Goal: Consume media (video, audio)

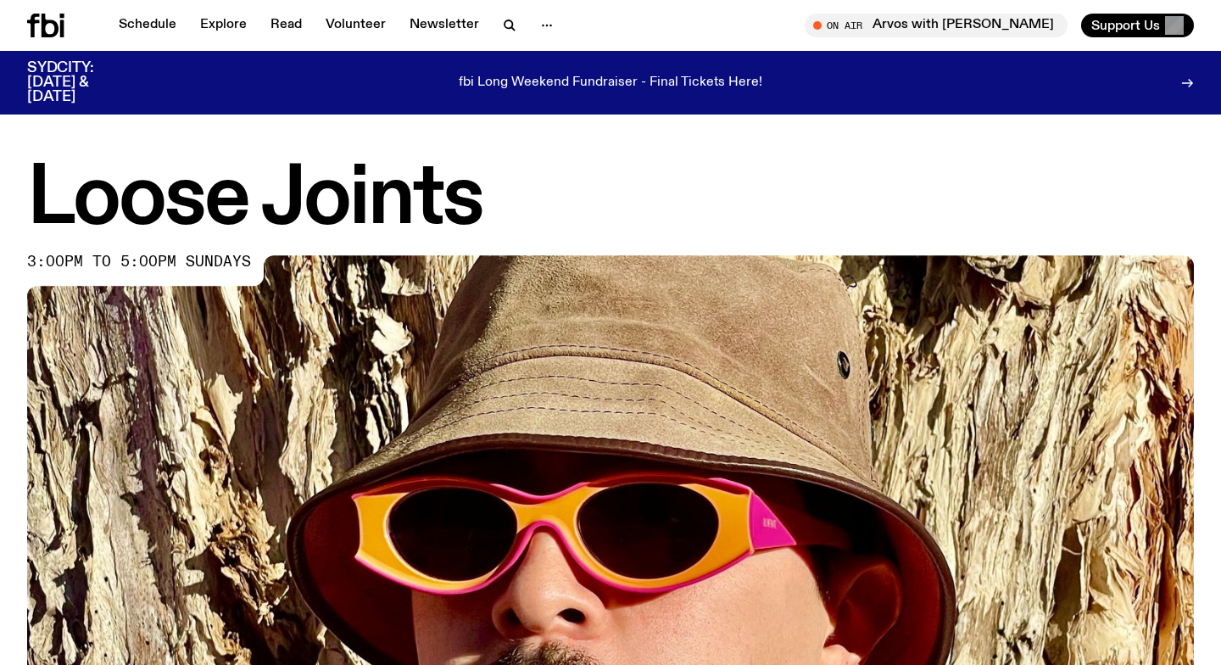
scroll to position [691, 0]
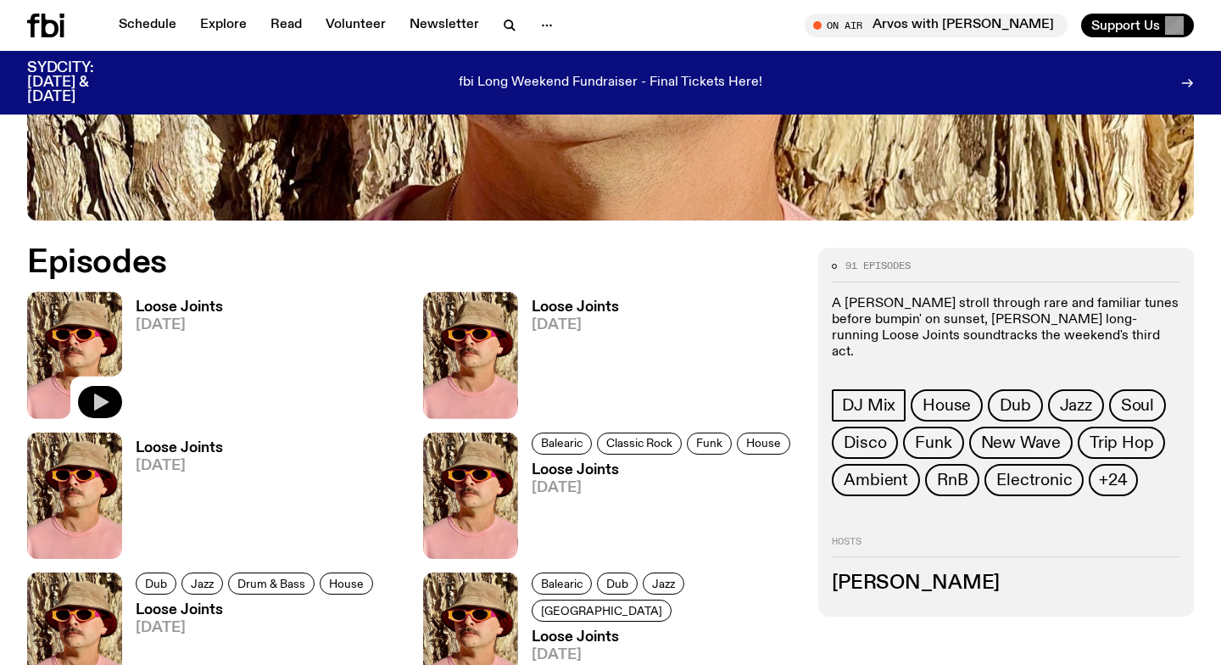
click at [107, 396] on icon "button" at bounding box center [100, 402] width 20 height 20
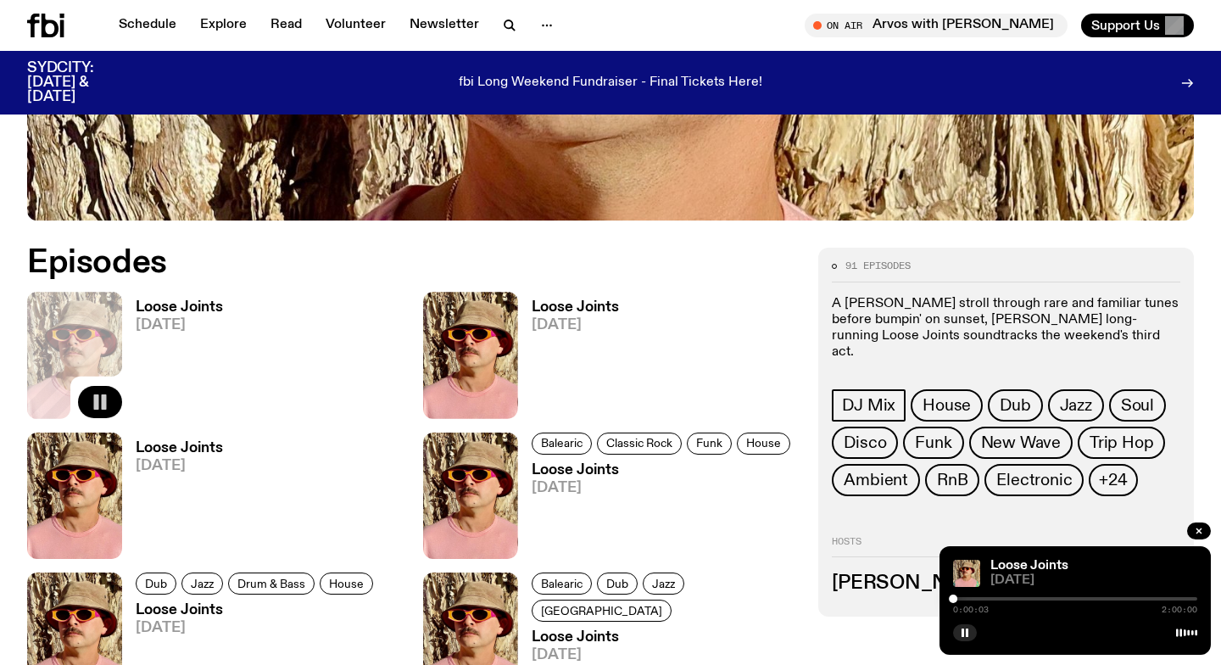
click at [960, 599] on div at bounding box center [1075, 598] width 244 height 3
click at [966, 598] on div at bounding box center [1075, 598] width 244 height 3
click at [977, 598] on div at bounding box center [1075, 598] width 244 height 3
click at [985, 598] on div at bounding box center [1075, 598] width 244 height 3
click at [994, 598] on div at bounding box center [1075, 598] width 244 height 3
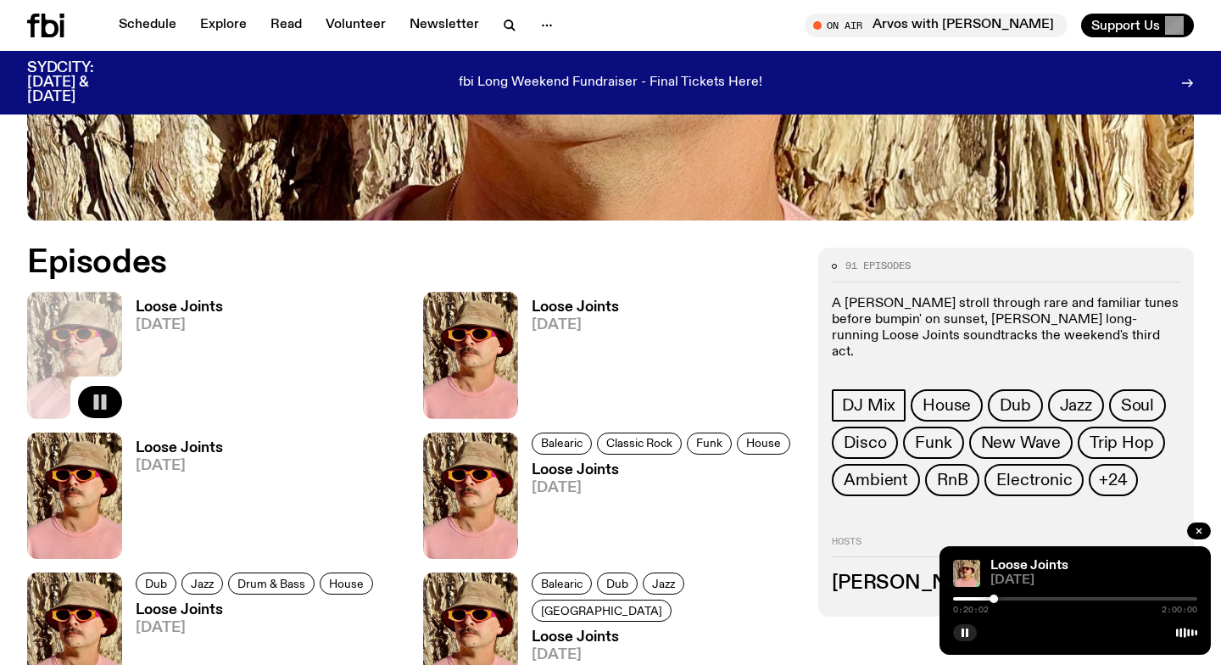
click at [1002, 598] on div at bounding box center [1075, 598] width 244 height 3
click at [1011, 598] on div at bounding box center [1075, 598] width 244 height 3
click at [1017, 597] on div at bounding box center [1075, 598] width 244 height 3
click at [1028, 599] on div at bounding box center [1075, 598] width 244 height 3
click at [1039, 598] on div at bounding box center [1075, 598] width 244 height 3
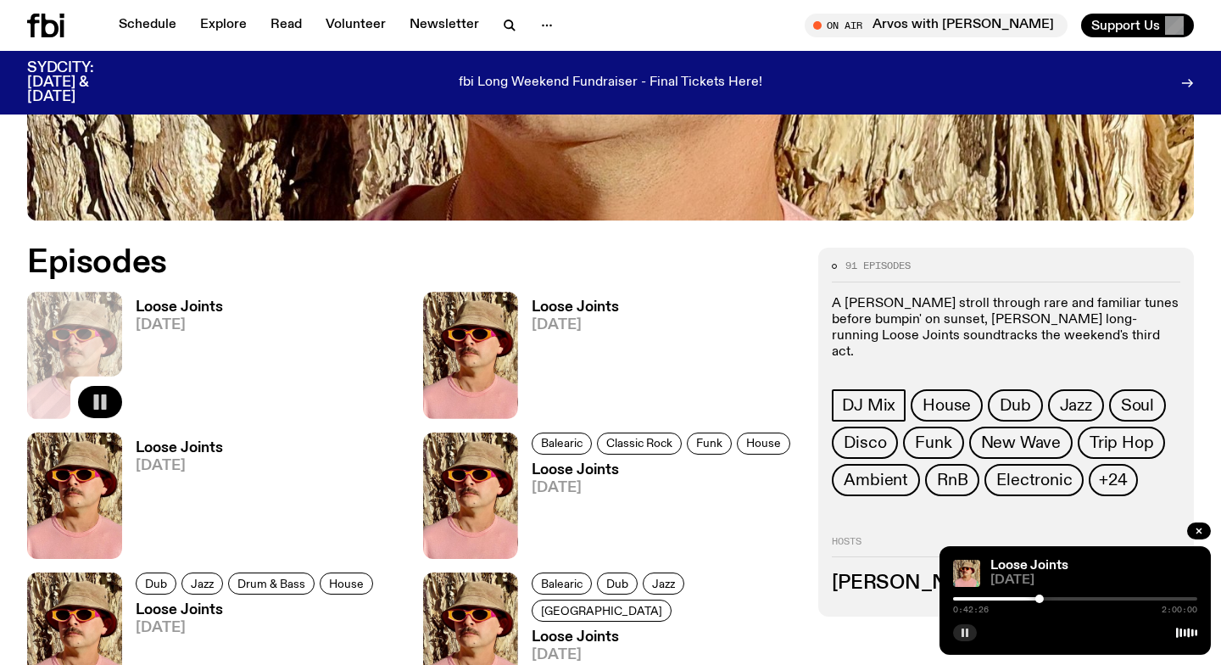
click at [960, 638] on button "button" at bounding box center [965, 632] width 24 height 17
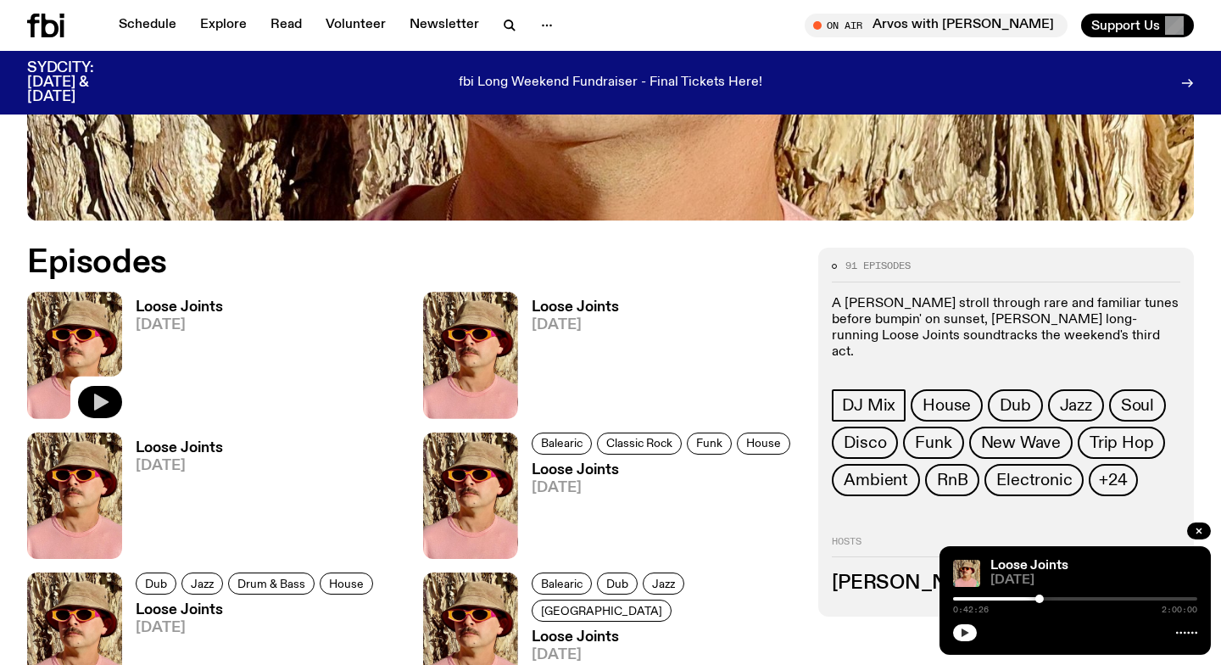
click at [968, 629] on icon "button" at bounding box center [965, 632] width 10 height 10
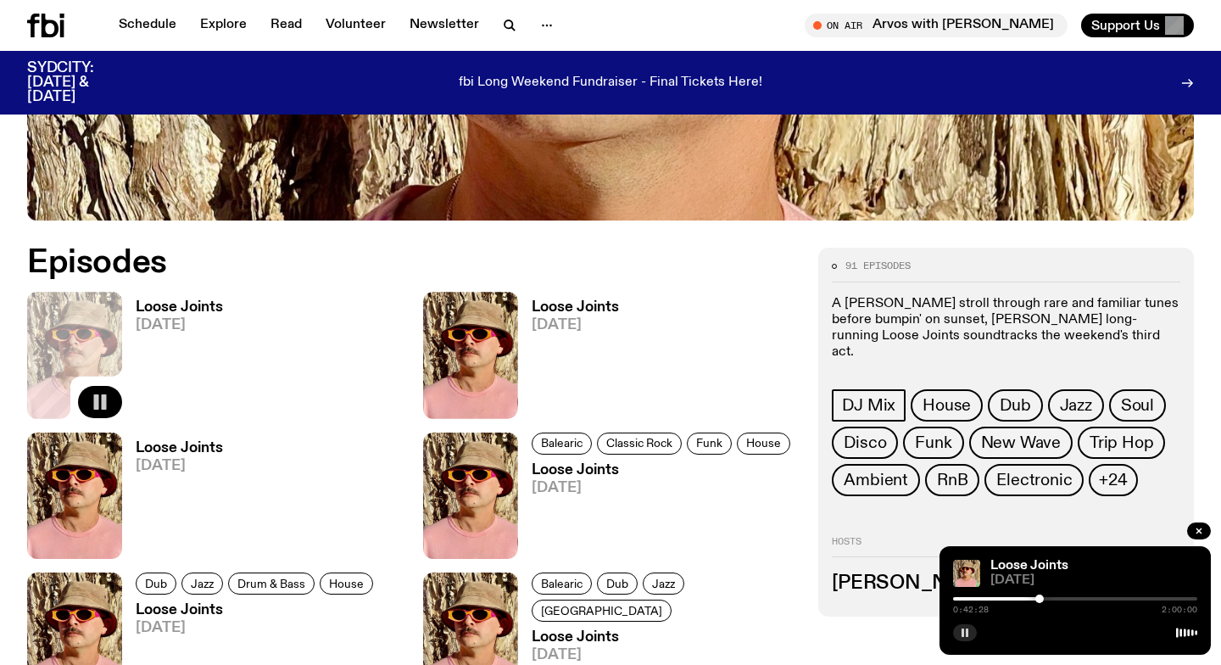
click at [1096, 599] on div at bounding box center [1075, 598] width 244 height 3
click at [1145, 598] on div at bounding box center [1075, 598] width 244 height 3
click at [1140, 598] on div at bounding box center [1144, 598] width 8 height 8
click at [1131, 598] on div at bounding box center [1018, 598] width 244 height 3
click at [1135, 598] on div at bounding box center [1075, 598] width 244 height 3
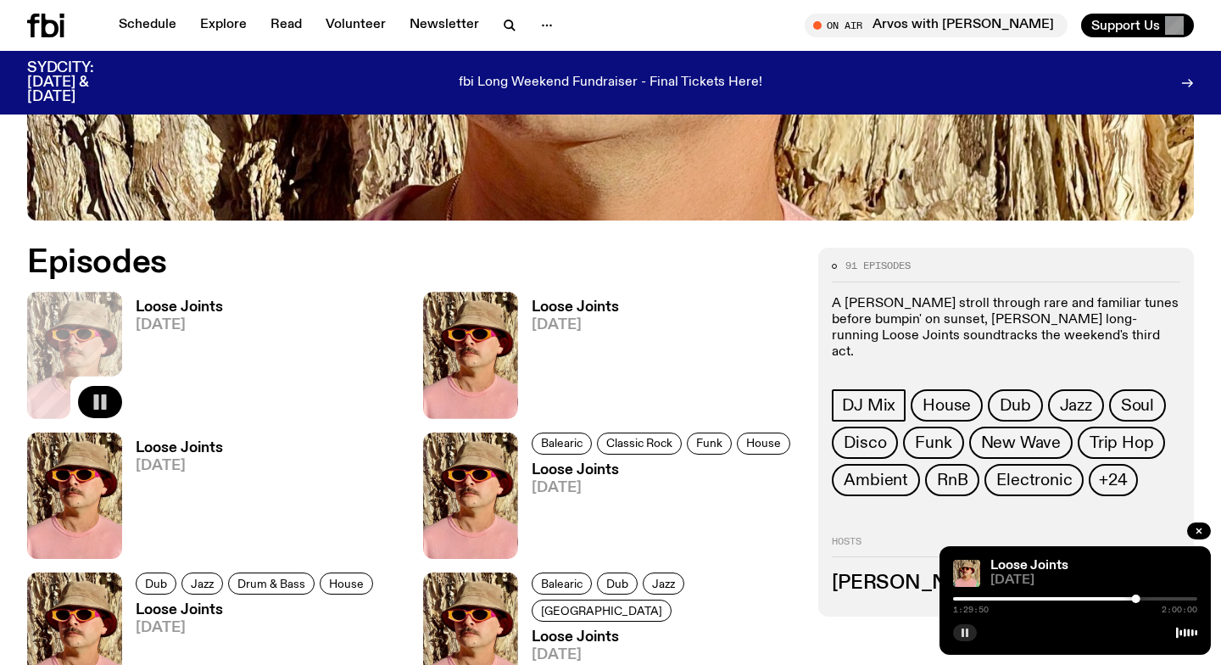
click at [961, 635] on rect "button" at bounding box center [962, 632] width 3 height 8
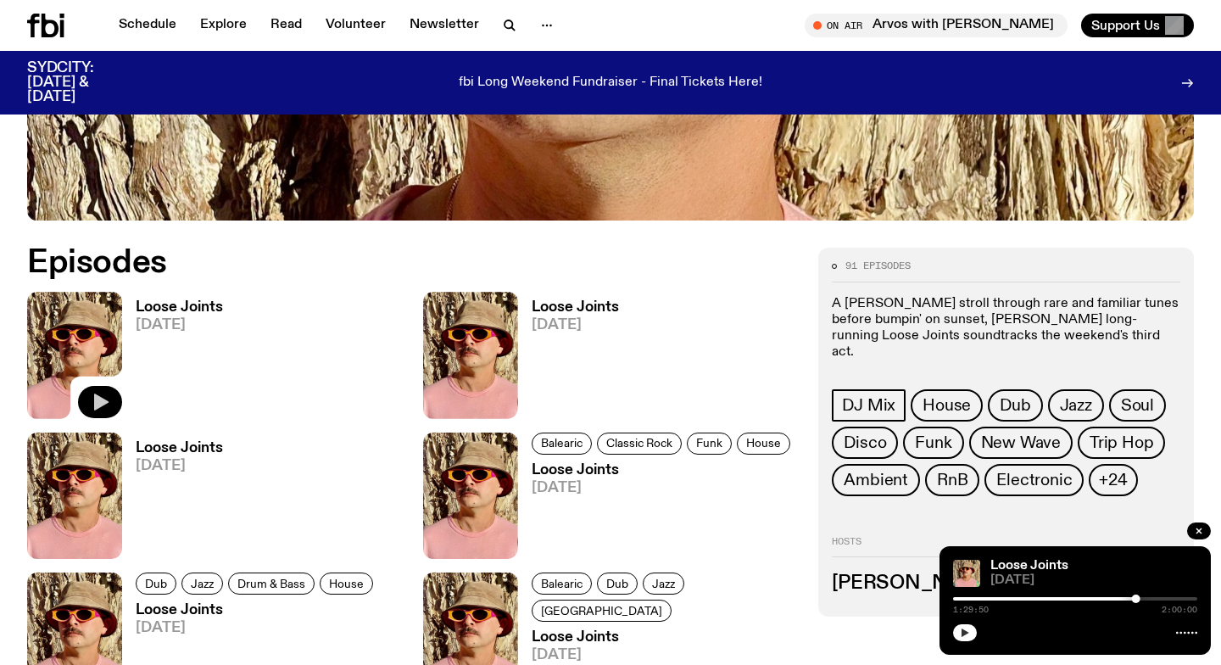
click at [966, 632] on icon "button" at bounding box center [965, 632] width 8 height 8
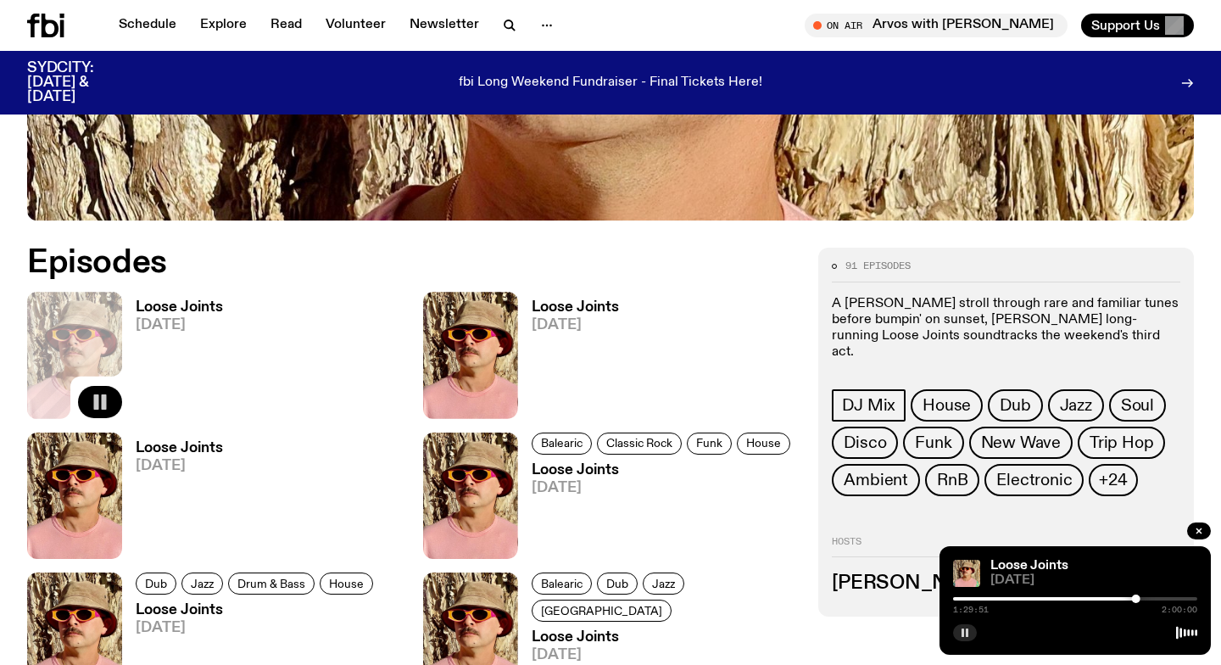
click at [1173, 599] on div at bounding box center [1075, 598] width 244 height 3
click at [965, 633] on icon "button" at bounding box center [965, 632] width 10 height 10
